Goal: Complete application form

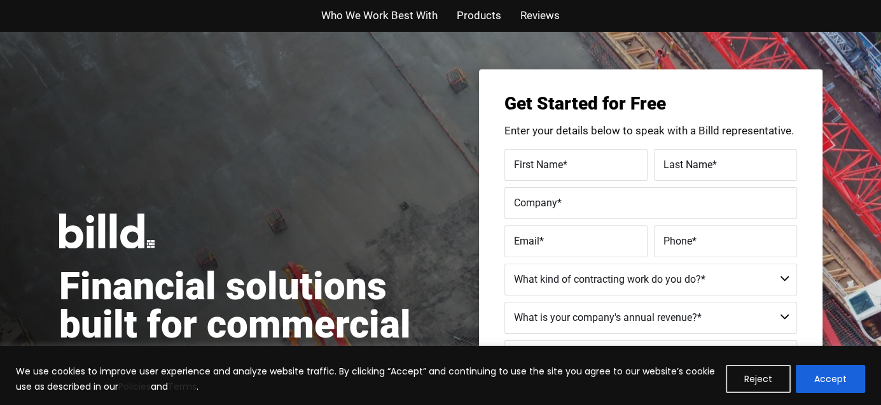
click at [561, 170] on label "First Name *" at bounding box center [576, 164] width 124 height 18
click at [561, 170] on input "First Name *" at bounding box center [575, 165] width 143 height 32
type input "Justin"
type input "gomez"
type input "K&Z CONSTRUCTION"
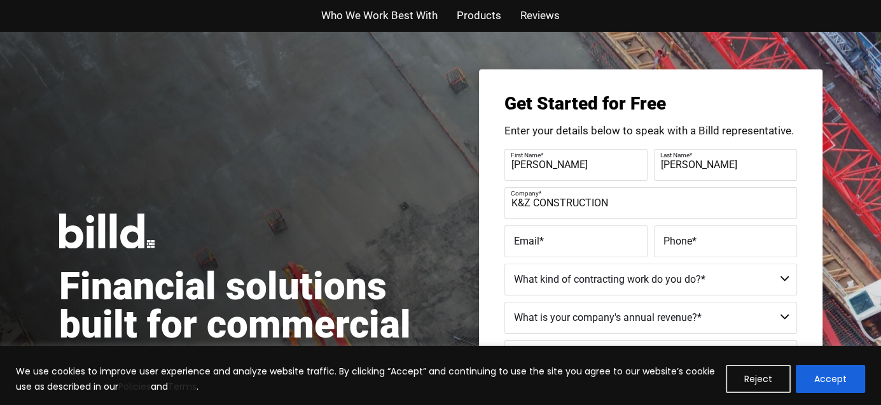
click at [571, 240] on label "Email *" at bounding box center [576, 241] width 124 height 18
click at [571, 240] on input "Email *" at bounding box center [575, 241] width 143 height 32
type input "G"
type input "gomez40356@outlook.com"
click at [664, 247] on label "Phone *" at bounding box center [726, 241] width 124 height 18
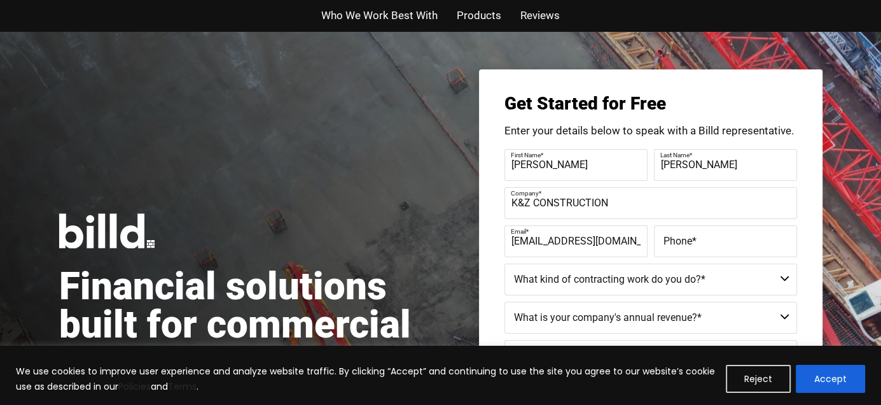
click at [664, 247] on input "Phone *" at bounding box center [725, 241] width 143 height 32
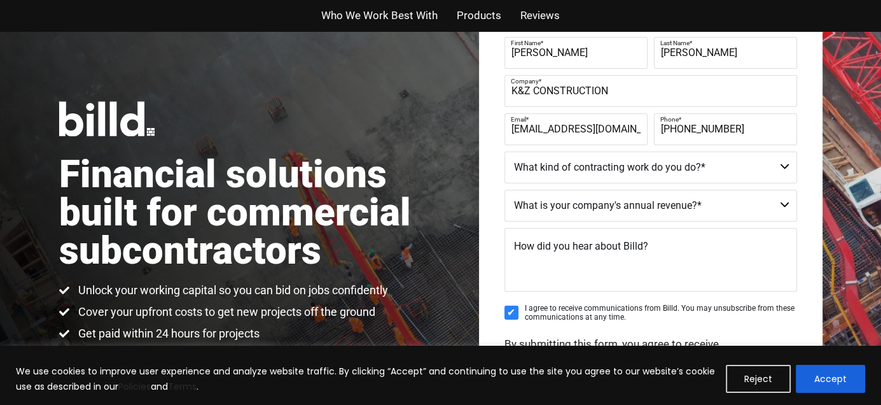
scroll to position [115, 0]
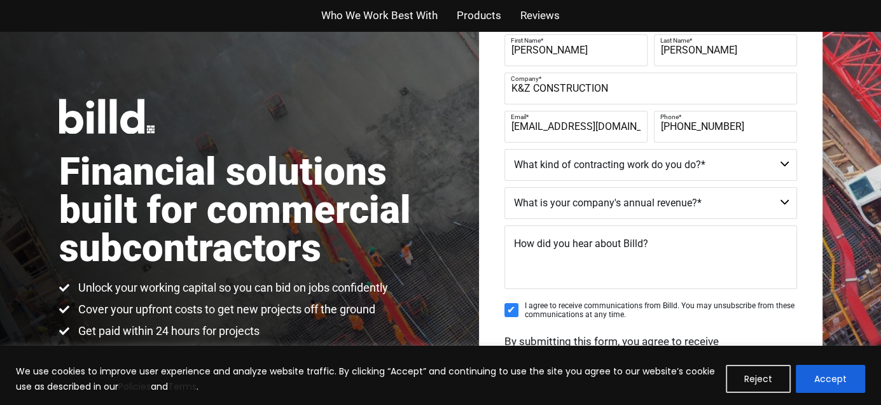
type input "(369) 233-7927"
click at [621, 165] on select "Commercial Commercial and Residential Residential Not a Contractor" at bounding box center [650, 165] width 293 height 32
select select "Residential"
click at [504, 149] on select "Commercial Commercial and Residential Residential Not a Contractor" at bounding box center [650, 165] width 293 height 32
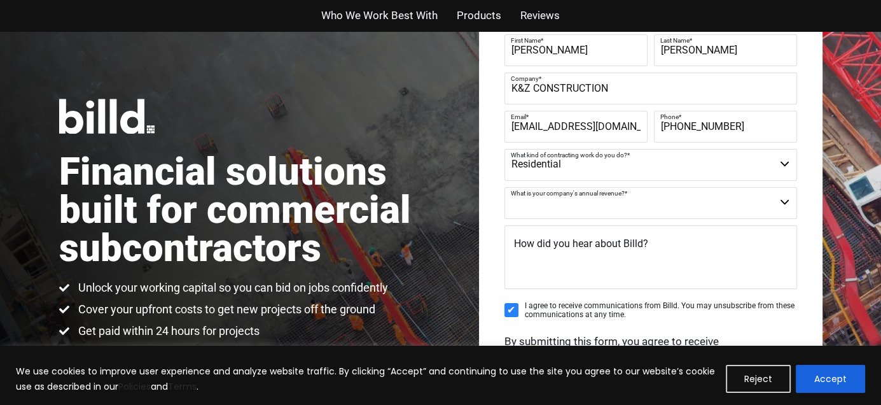
click at [560, 209] on select "$40M + $25M - $40M $8M - $25M $4M - $8M $2M - $4M $1M - $2M Less than $1M" at bounding box center [650, 203] width 293 height 32
select select "$4M - $8M"
click at [504, 187] on select "$40M + $25M - $40M $8M - $25M $4M - $8M $2M - $4M $1M - $2M Less than $1M" at bounding box center [650, 203] width 293 height 32
click at [634, 277] on textarea "How did you hear about Billd?" at bounding box center [650, 257] width 293 height 64
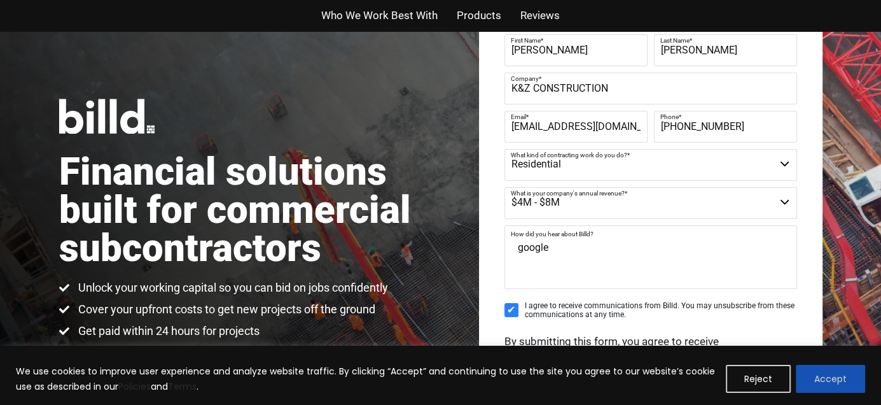
type textarea "google"
click at [817, 382] on button "Accept" at bounding box center [830, 379] width 69 height 28
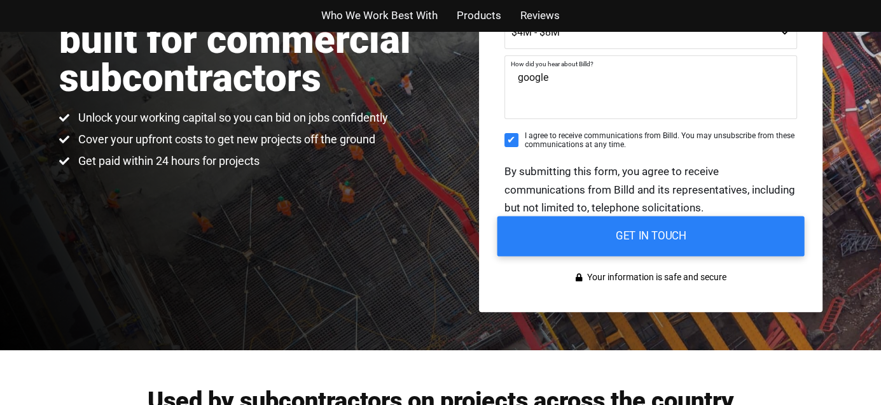
scroll to position [0, 0]
click at [630, 246] on input "GET IN TOUCH" at bounding box center [650, 236] width 307 height 40
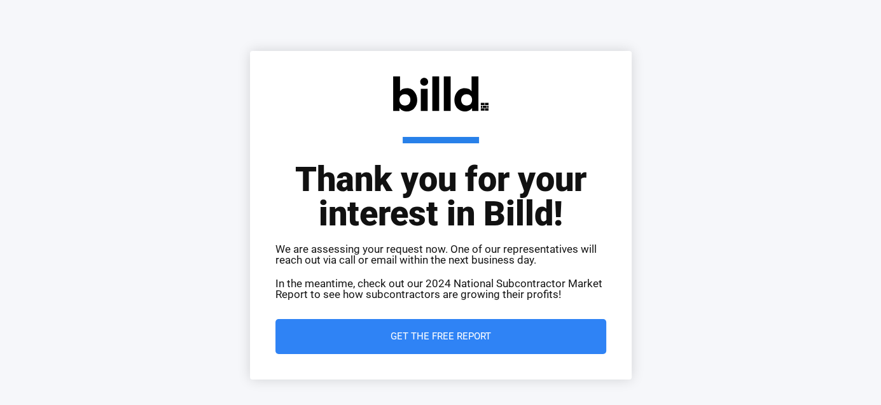
drag, startPoint x: 0, startPoint y: 0, endPoint x: 482, endPoint y: 330, distance: 584.0
click at [482, 331] on span "Get the Free Report" at bounding box center [441, 336] width 101 height 10
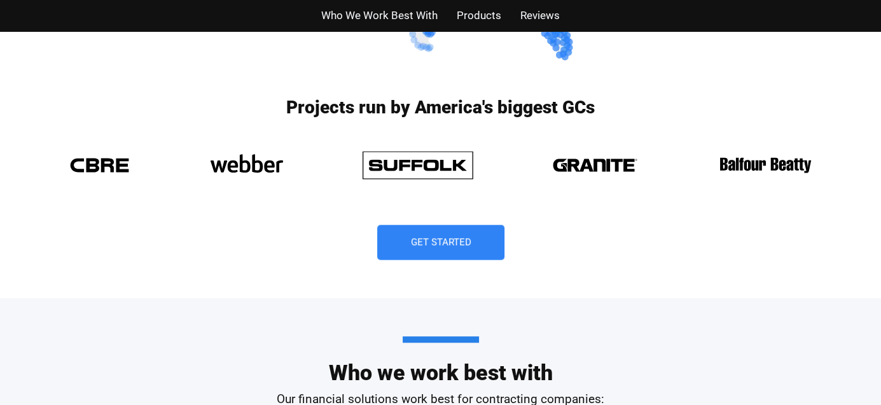
scroll to position [1018, 0]
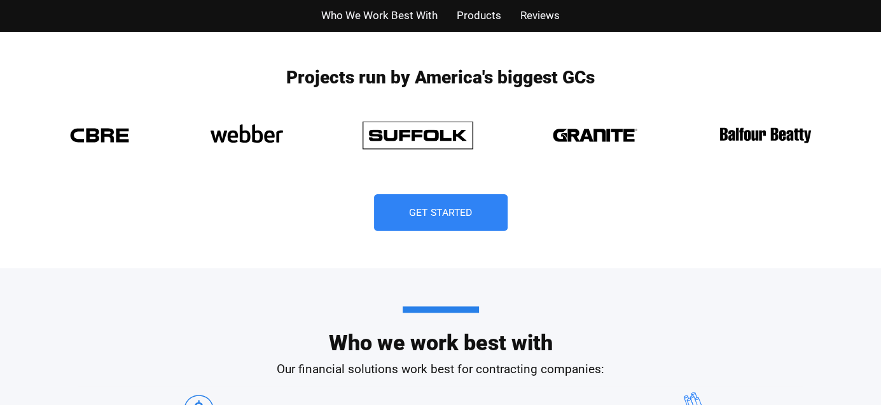
click at [425, 207] on span "Get Started" at bounding box center [441, 212] width 64 height 10
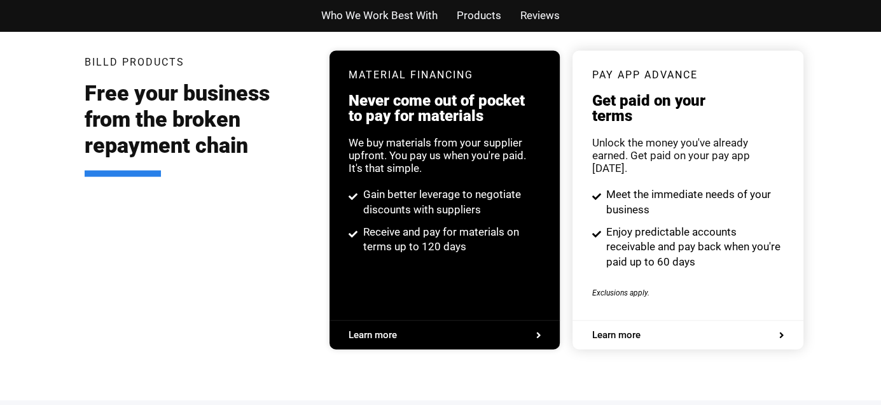
scroll to position [2448, 0]
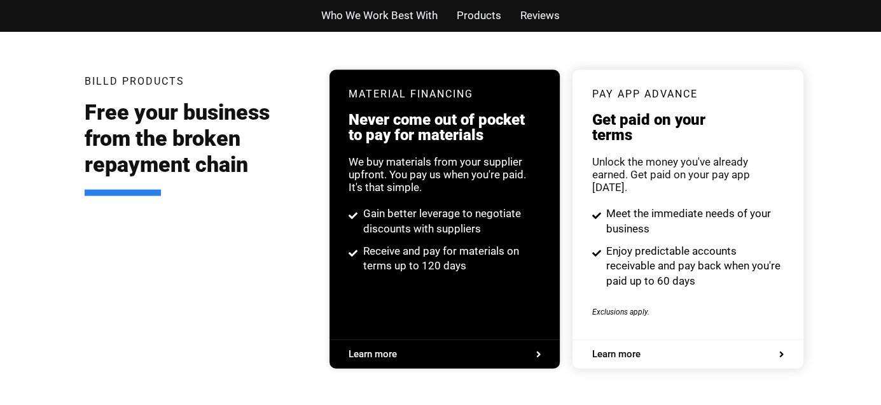
click at [684, 209] on span "Meet the immediate needs of your business" at bounding box center [693, 221] width 181 height 31
click at [684, 207] on span "Meet the immediate needs of your business" at bounding box center [693, 221] width 181 height 31
click at [686, 307] on div "pay app advance Get paid on your terms Unlock the money you've already earned. …" at bounding box center [688, 204] width 192 height 269
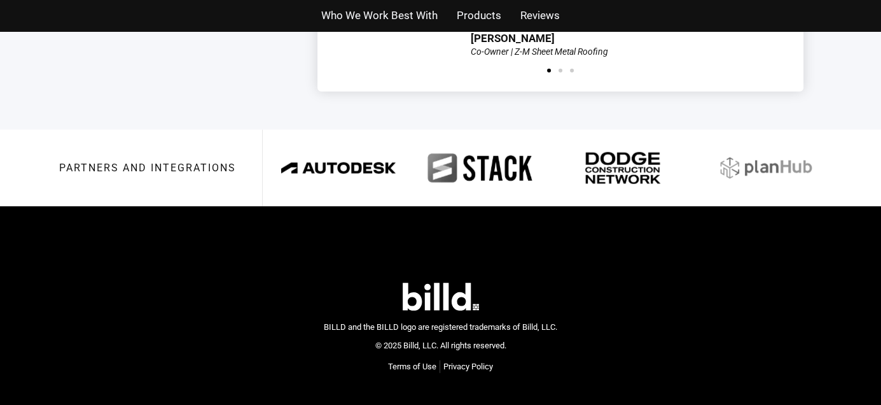
scroll to position [3120, 0]
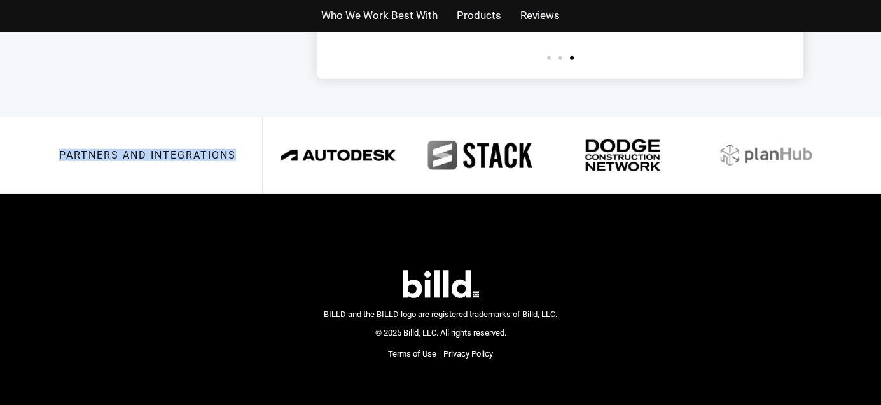
drag, startPoint x: 55, startPoint y: 123, endPoint x: 246, endPoint y: 129, distance: 190.9
click at [246, 129] on div "Partners and integrations" at bounding box center [440, 155] width 881 height 76
click at [620, 138] on img at bounding box center [623, 155] width 126 height 35
drag, startPoint x: 273, startPoint y: 118, endPoint x: 320, endPoint y: 115, distance: 47.2
click at [330, 117] on div "Partners and integrations" at bounding box center [440, 155] width 763 height 76
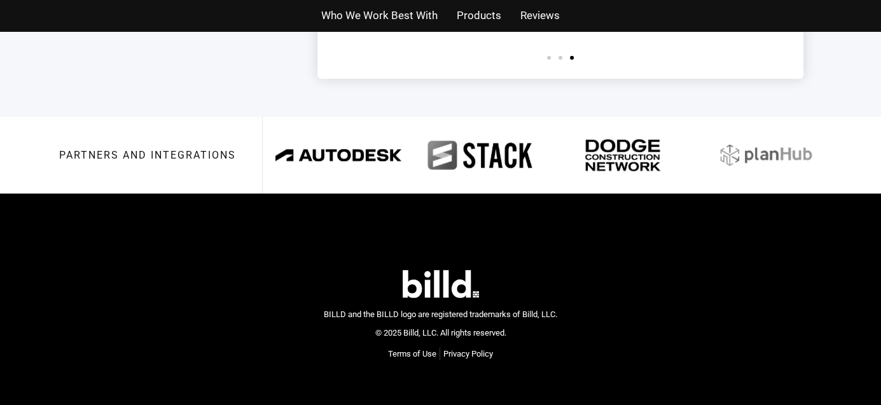
click at [303, 131] on img at bounding box center [338, 155] width 126 height 49
click at [823, 131] on img at bounding box center [765, 155] width 126 height 49
